Goal: Information Seeking & Learning: Learn about a topic

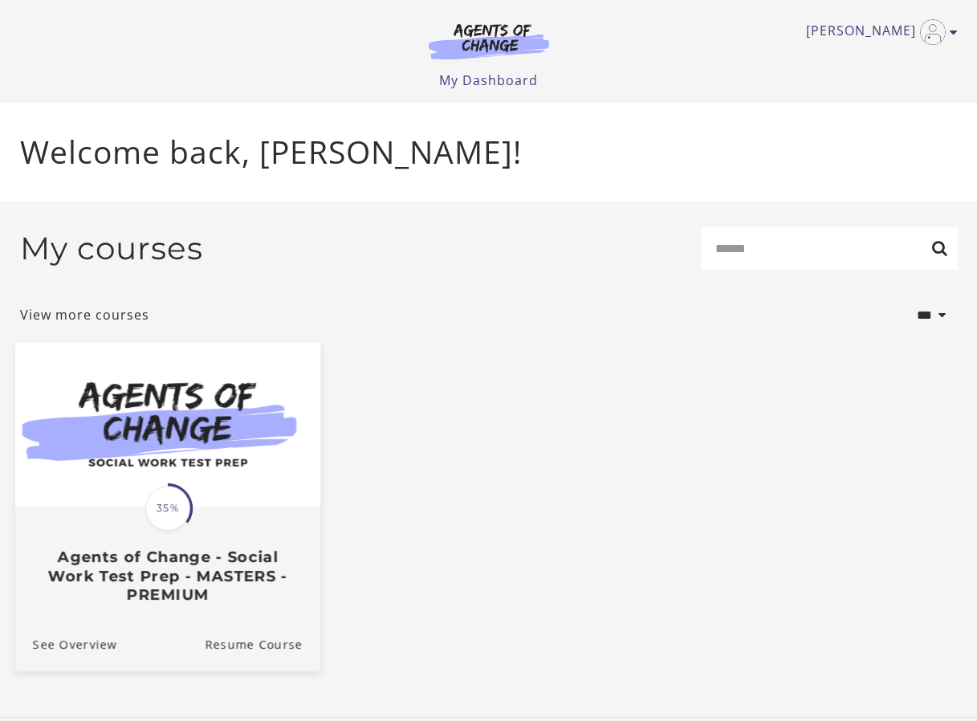
click at [197, 508] on div at bounding box center [166, 425] width 305 height 166
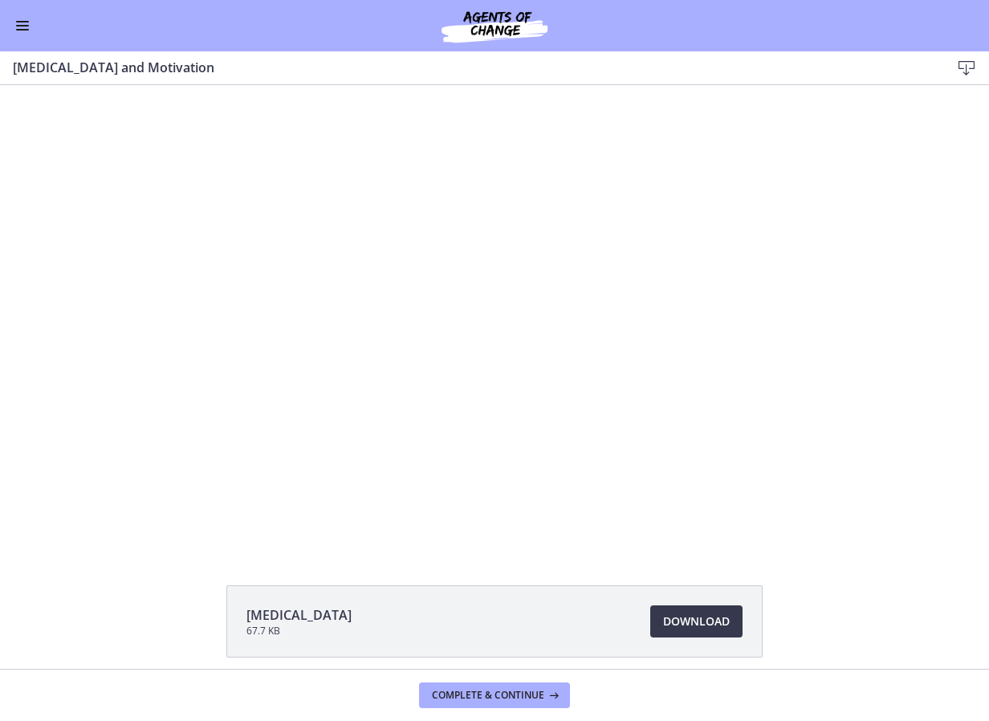
click at [27, 26] on button "Enable menu" at bounding box center [22, 25] width 19 height 19
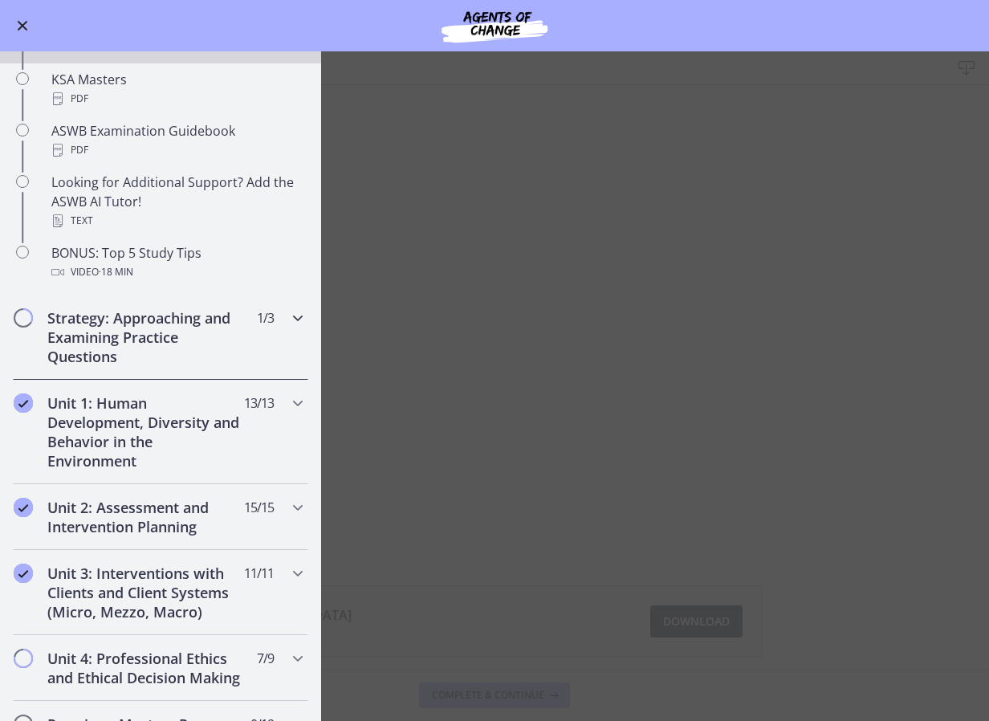
scroll to position [883, 0]
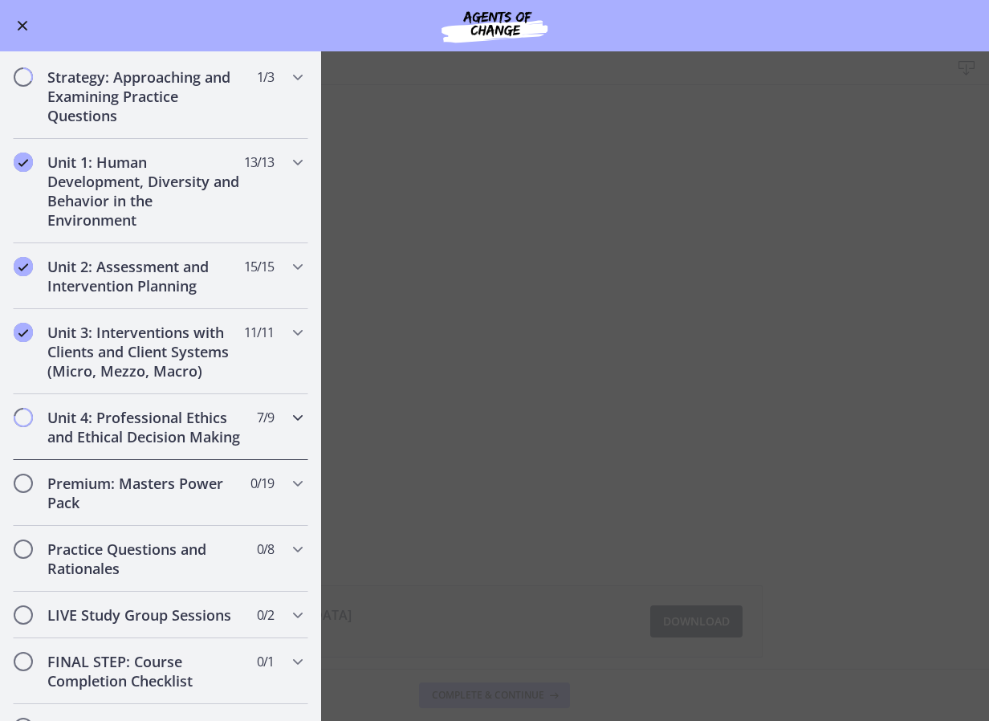
click at [288, 417] on icon "Chapters" at bounding box center [297, 417] width 19 height 19
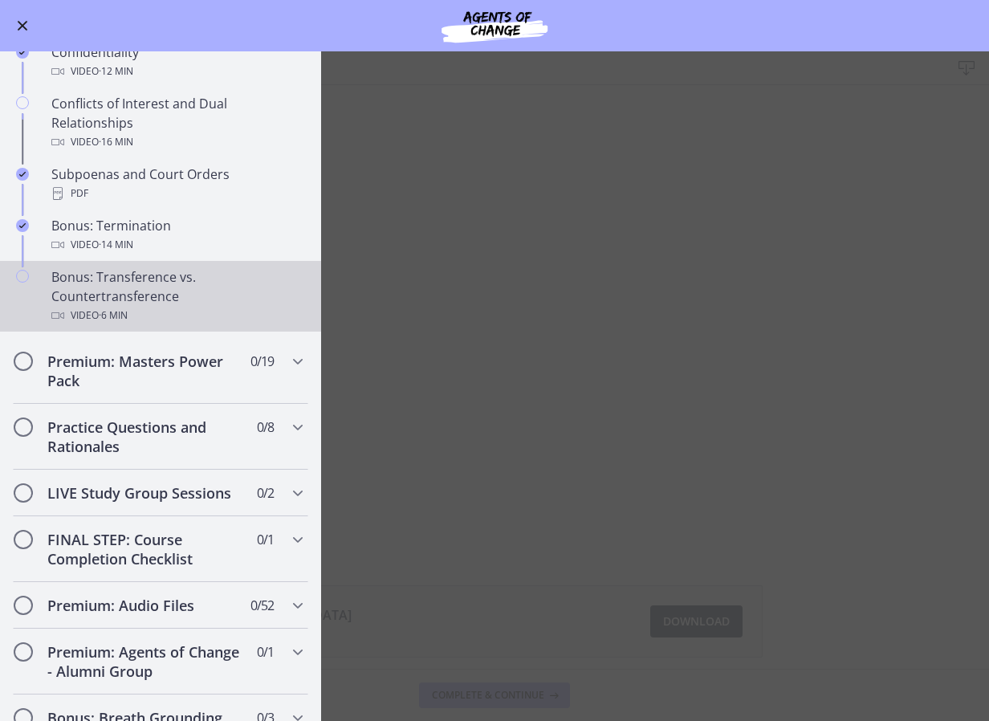
click at [94, 299] on div "Bonus: Transference vs. Countertransference Video · 6 min" at bounding box center [176, 296] width 251 height 58
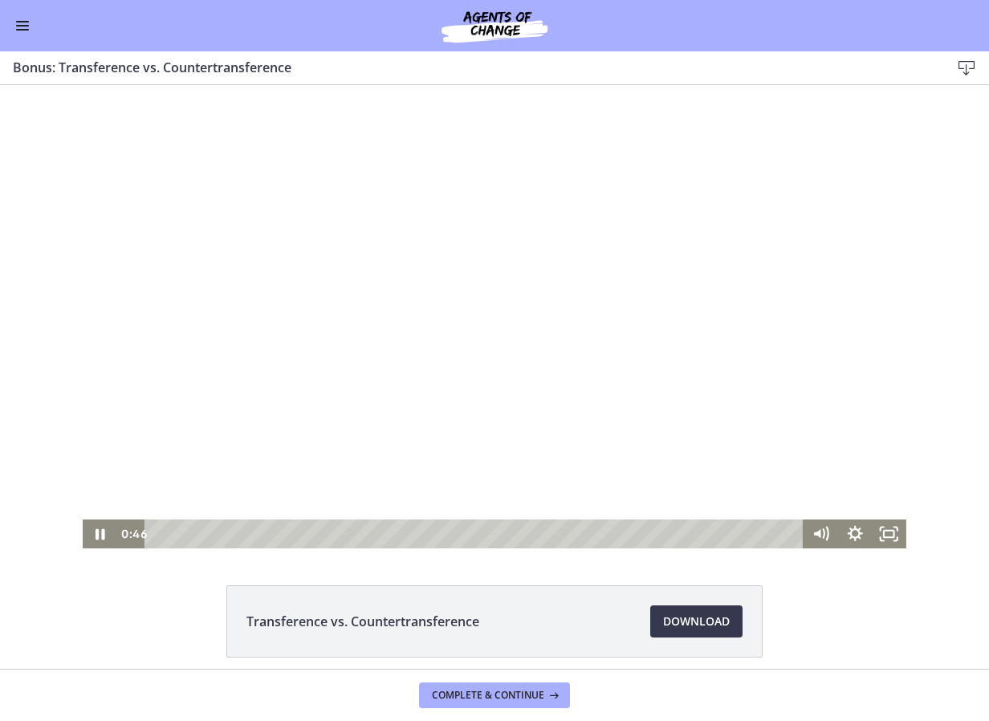
click at [809, 221] on div at bounding box center [495, 316] width 824 height 463
click at [705, 322] on div at bounding box center [495, 316] width 824 height 463
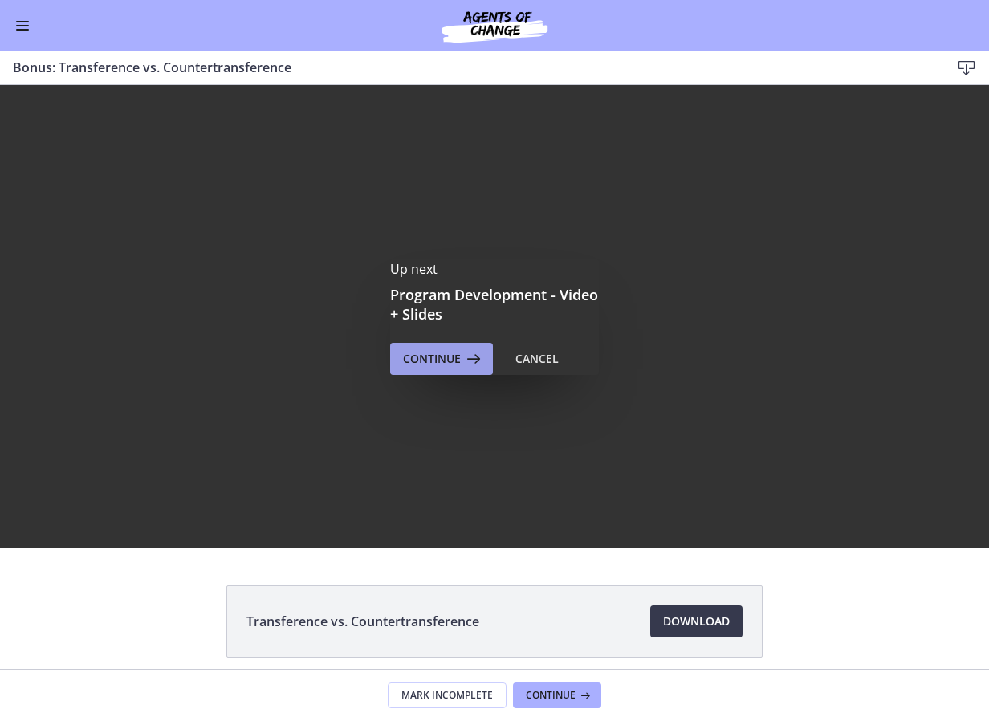
click at [411, 351] on span "Continue" at bounding box center [432, 358] width 58 height 19
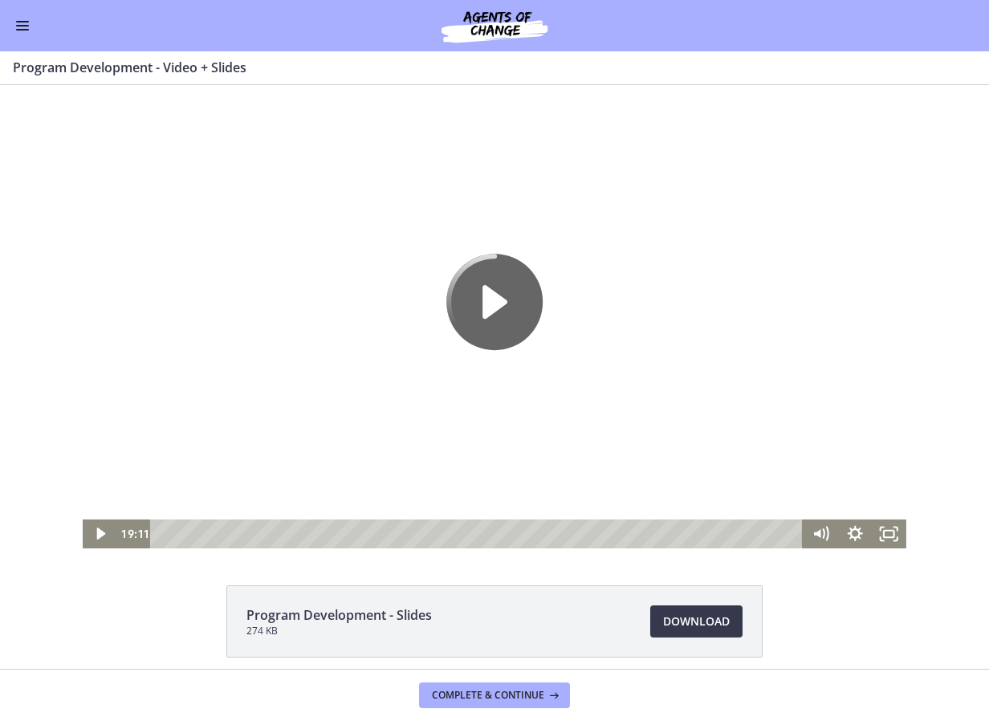
click at [24, 31] on button "Enable menu" at bounding box center [22, 25] width 19 height 19
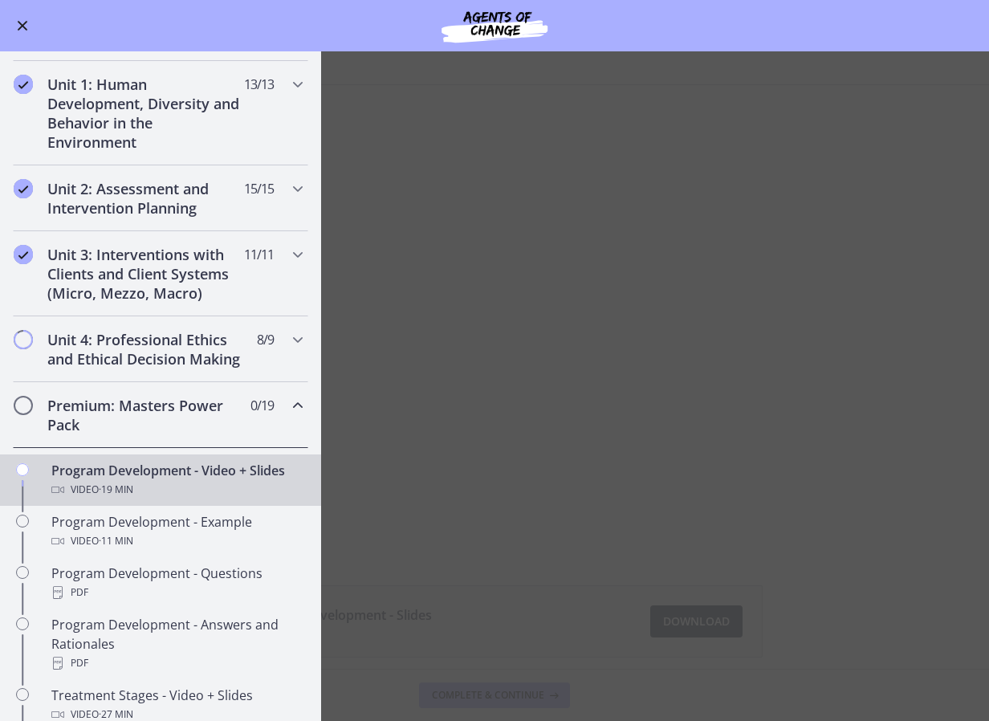
scroll to position [321, 0]
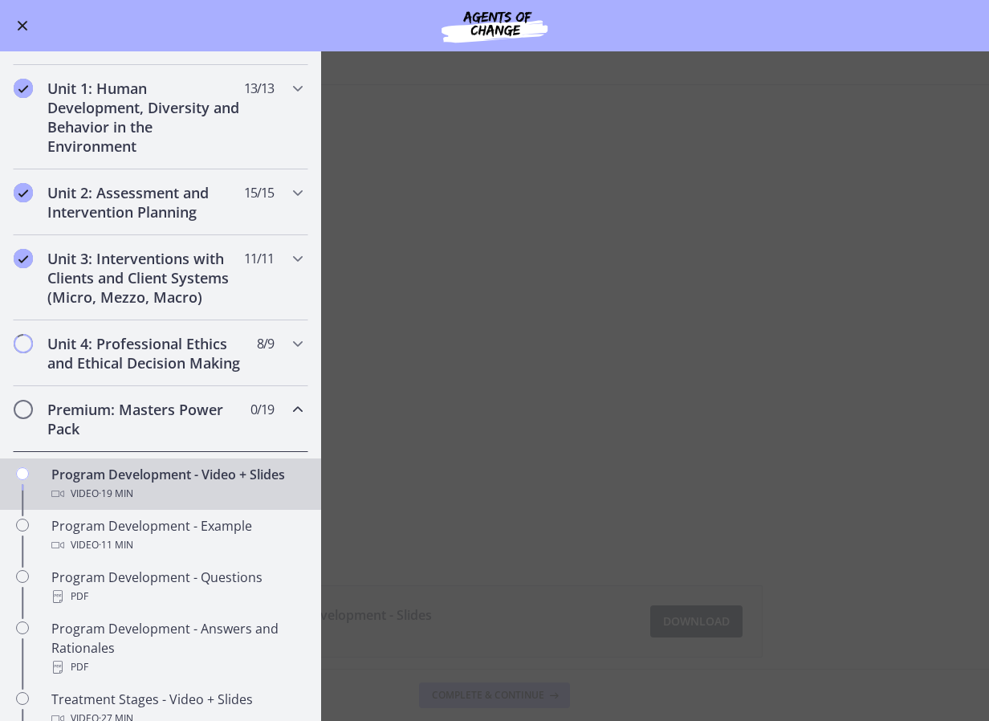
click at [288, 419] on icon "Chapters" at bounding box center [297, 409] width 19 height 19
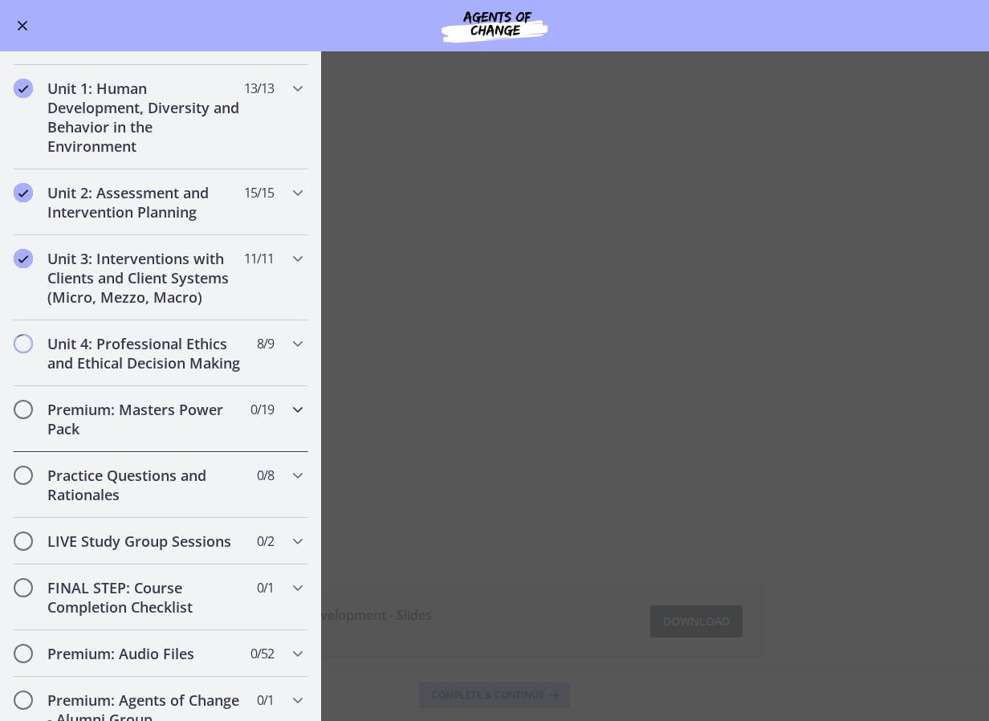
click at [288, 419] on icon "Chapters" at bounding box center [297, 409] width 19 height 19
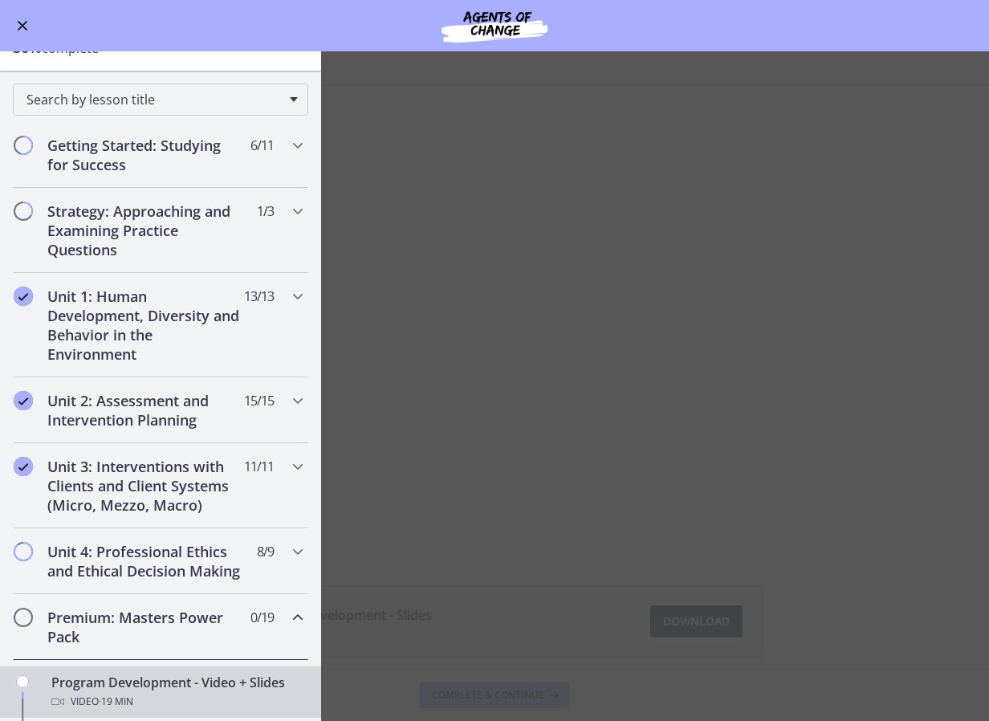
scroll to position [0, 0]
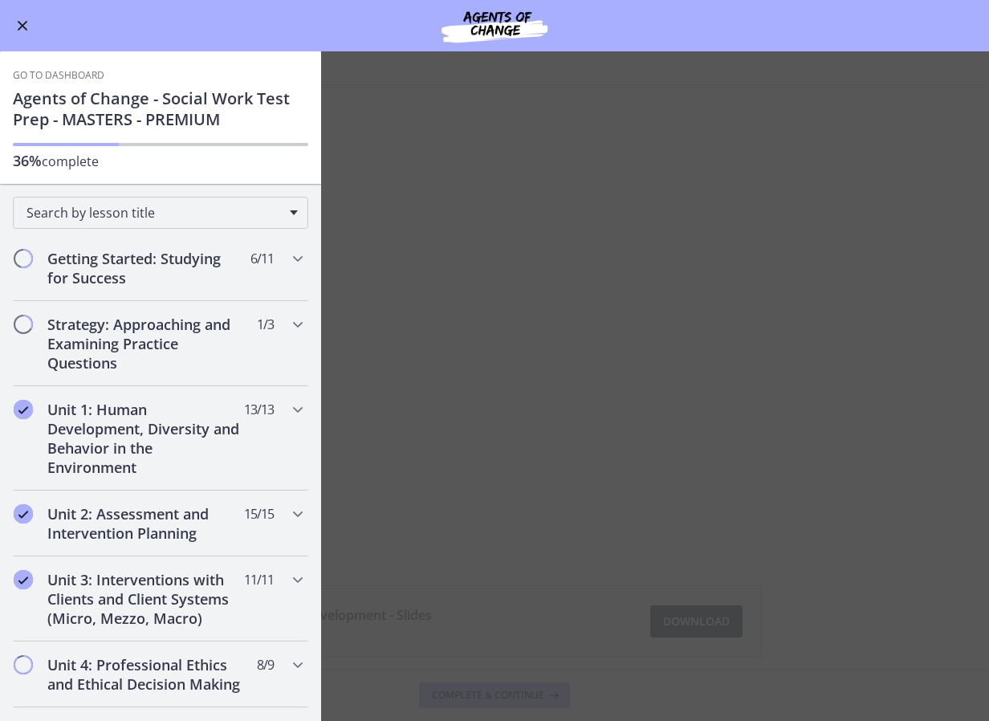
click at [475, 166] on main "Program Development - Video + Slides Enable fullscreen Program Development - Sl…" at bounding box center [494, 386] width 989 height 670
click at [438, 141] on main "Program Development - Video + Slides Enable fullscreen Program Development - Sl…" at bounding box center [494, 386] width 989 height 670
click at [18, 19] on button "Enable menu" at bounding box center [22, 25] width 19 height 19
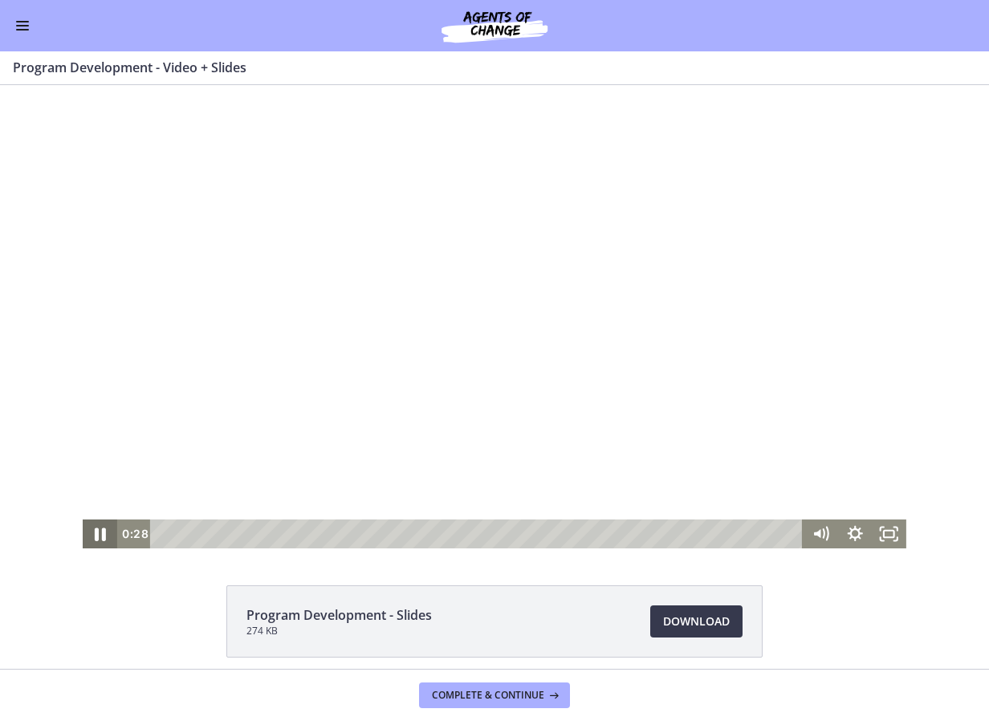
click at [94, 532] on icon "Pause" at bounding box center [99, 533] width 41 height 35
